Goal: Navigation & Orientation: Go to known website

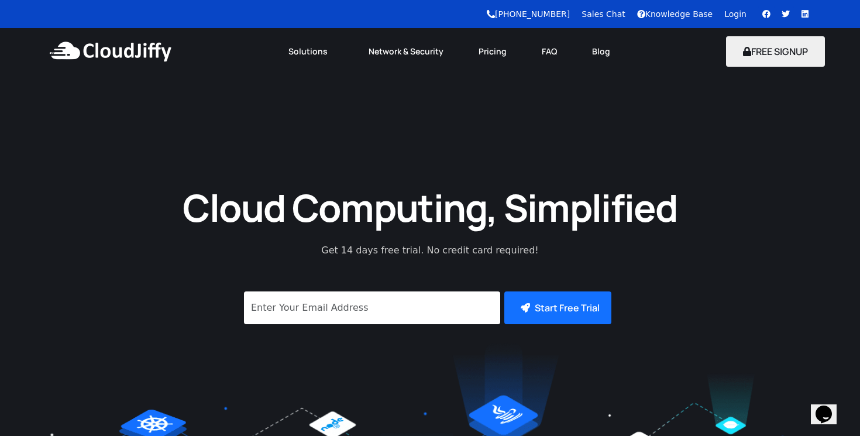
click at [740, 16] on link "Login" at bounding box center [735, 13] width 22 height 9
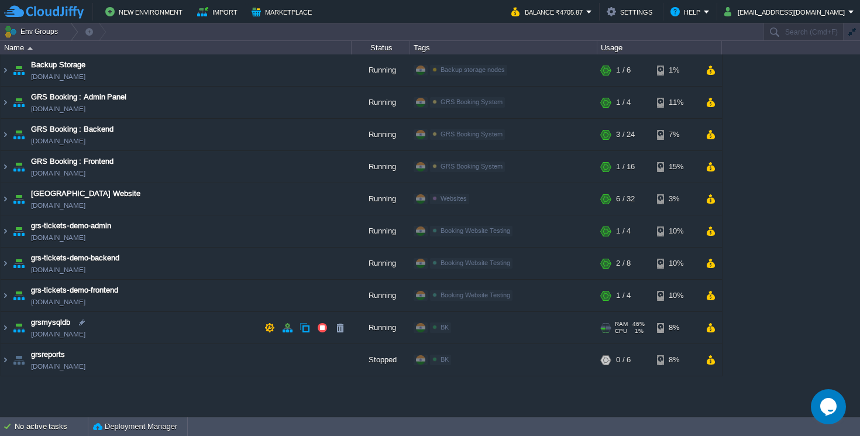
click at [11, 327] on img at bounding box center [19, 328] width 16 height 32
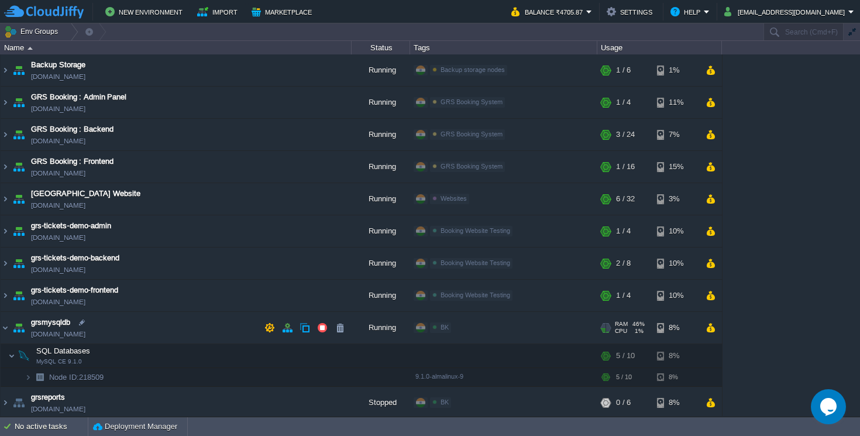
click at [105, 336] on td "grsmysqldb [DOMAIN_NAME]" at bounding box center [176, 328] width 351 height 32
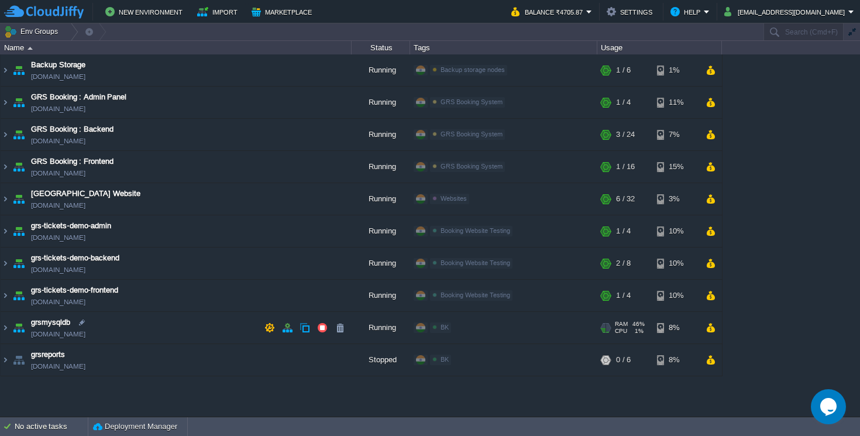
copy td "[DOMAIN_NAME]"
